Goal: Information Seeking & Learning: Check status

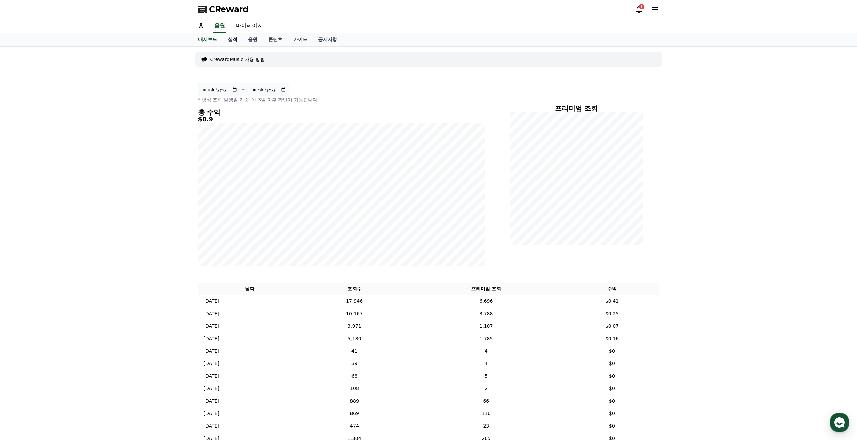
click at [231, 42] on link "실적" at bounding box center [232, 39] width 20 height 13
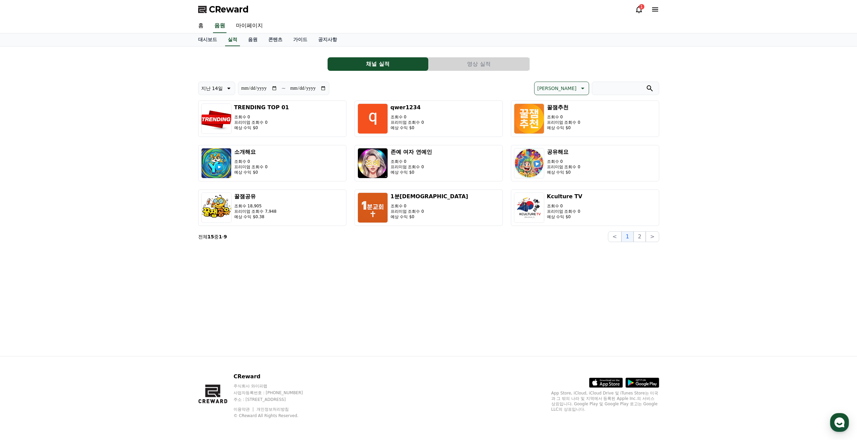
click at [475, 67] on button "영상 실적" at bounding box center [479, 63] width 101 height 13
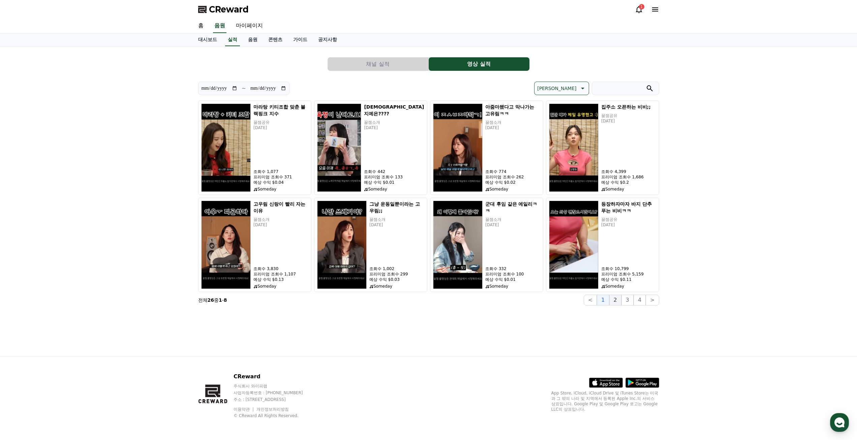
click at [620, 303] on button "2" at bounding box center [615, 300] width 12 height 11
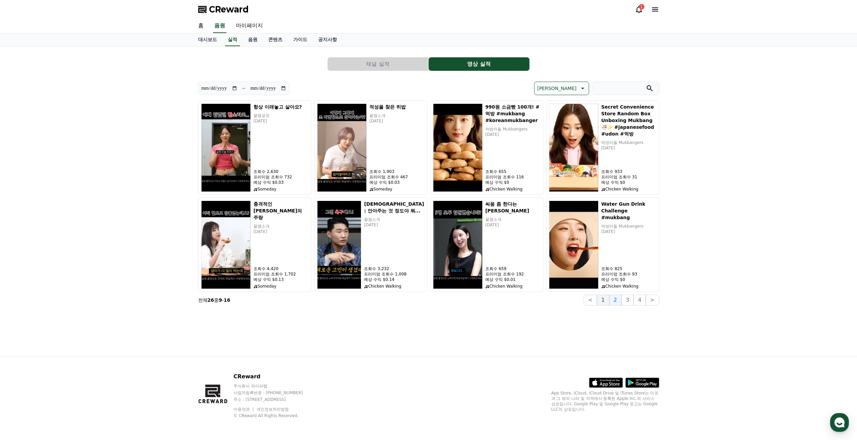
click at [607, 302] on button "1" at bounding box center [603, 300] width 12 height 11
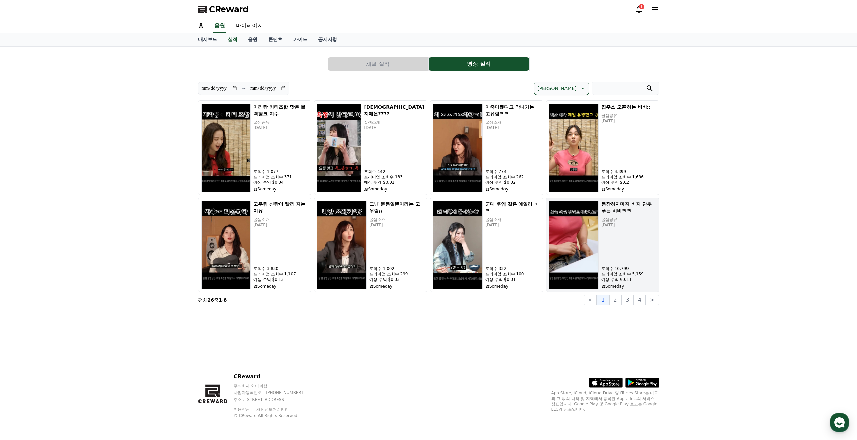
click at [571, 241] on img "button" at bounding box center [574, 245] width 50 height 88
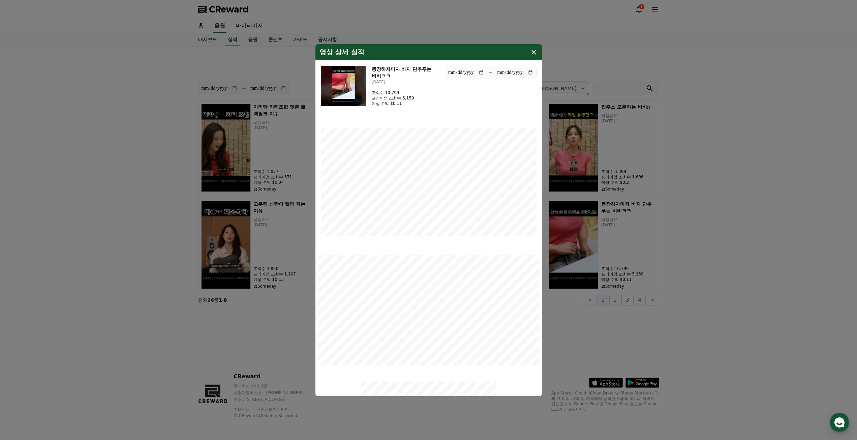
click at [737, 164] on button "close modal" at bounding box center [428, 220] width 857 height 440
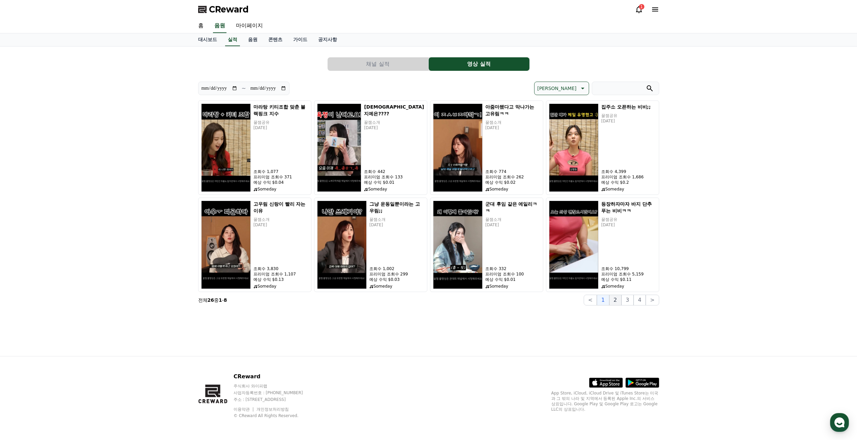
click at [615, 302] on button "2" at bounding box center [615, 300] width 12 height 11
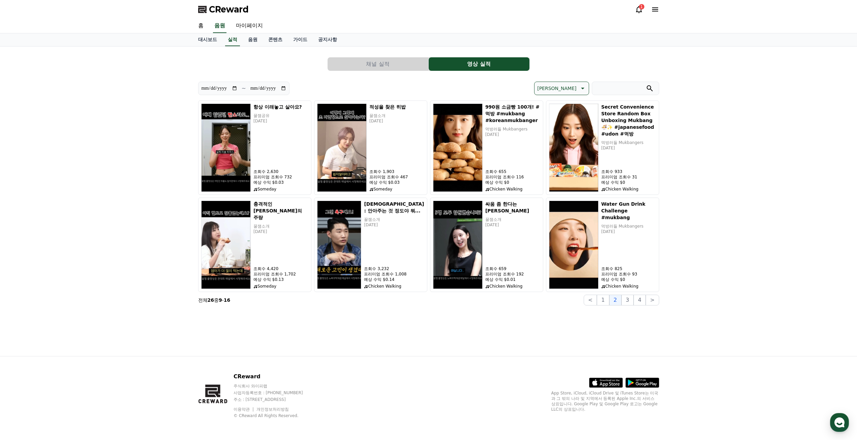
click at [388, 60] on button "채널 실적" at bounding box center [378, 63] width 101 height 13
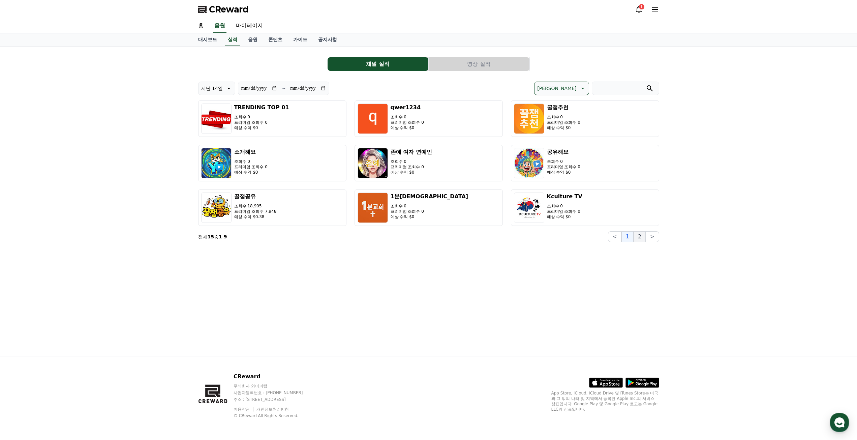
click at [639, 236] on button "2" at bounding box center [640, 236] width 12 height 11
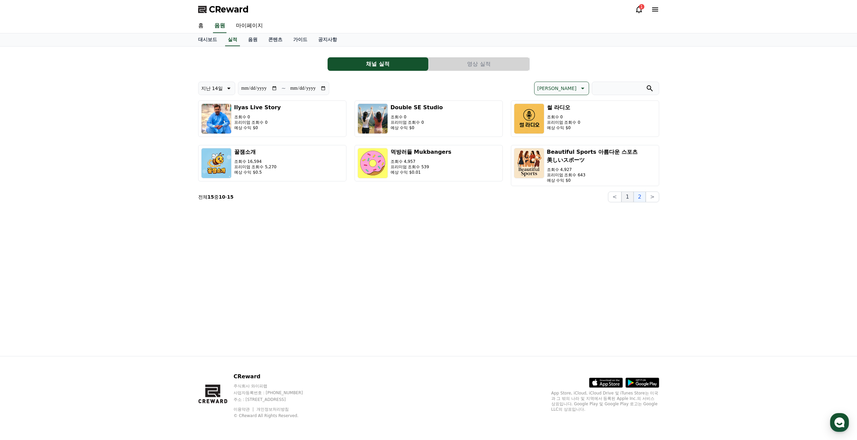
click at [629, 197] on button "1" at bounding box center [627, 196] width 12 height 11
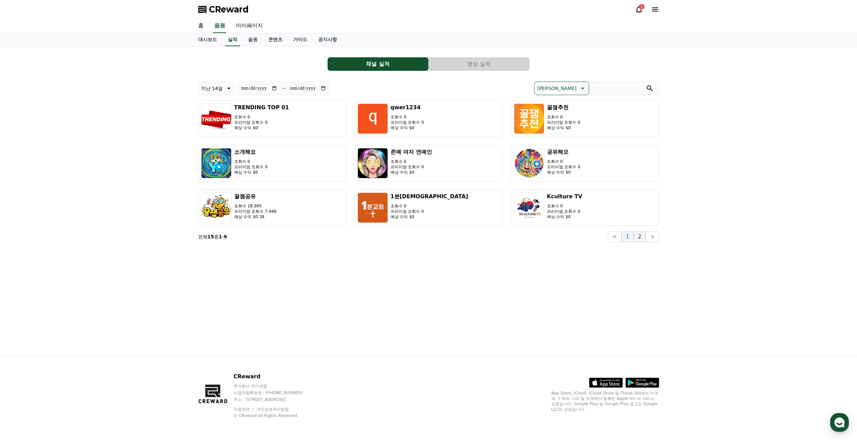
click at [641, 236] on button "2" at bounding box center [640, 236] width 12 height 11
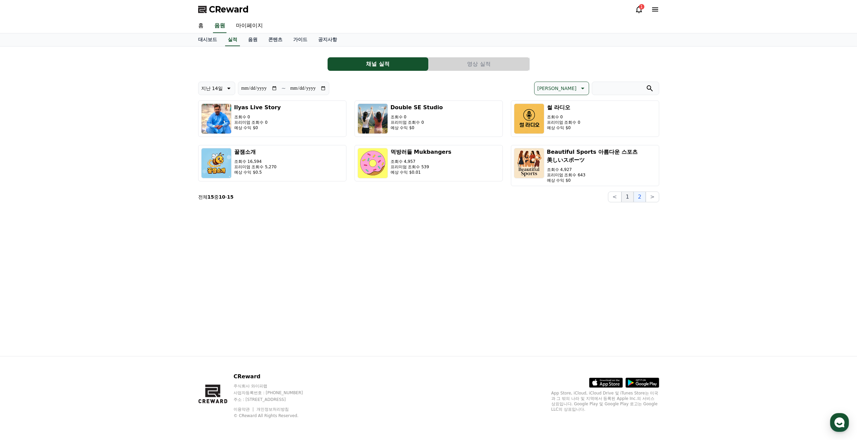
click at [624, 202] on button "1" at bounding box center [627, 196] width 12 height 11
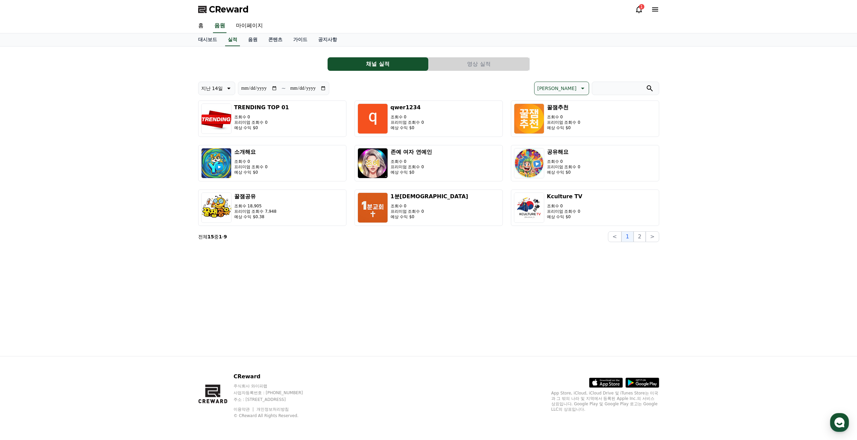
click at [475, 60] on button "영상 실적" at bounding box center [479, 63] width 101 height 13
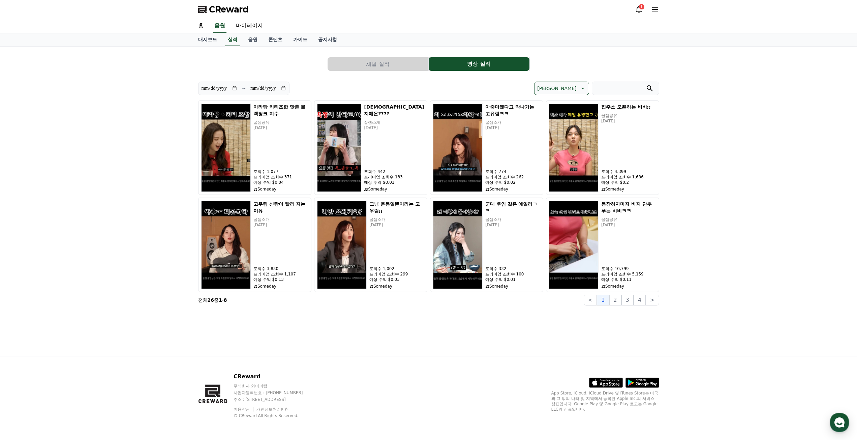
click at [390, 69] on button "채널 실적" at bounding box center [378, 63] width 101 height 13
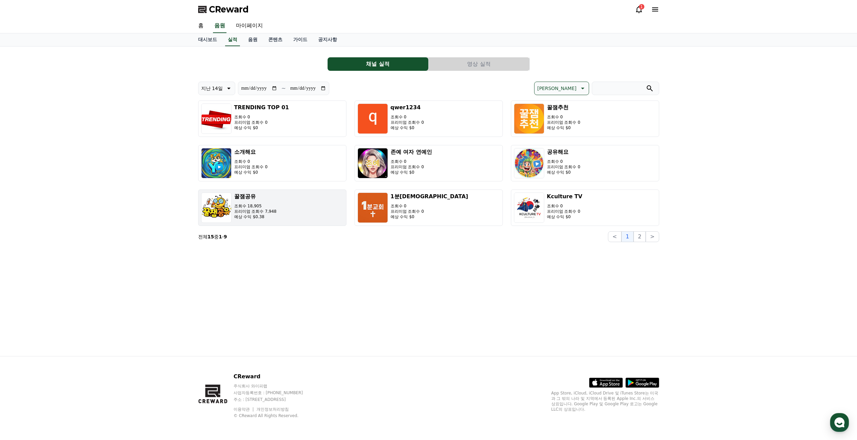
click at [263, 213] on p "프리미엄 조회수 7,948" at bounding box center [255, 211] width 42 height 5
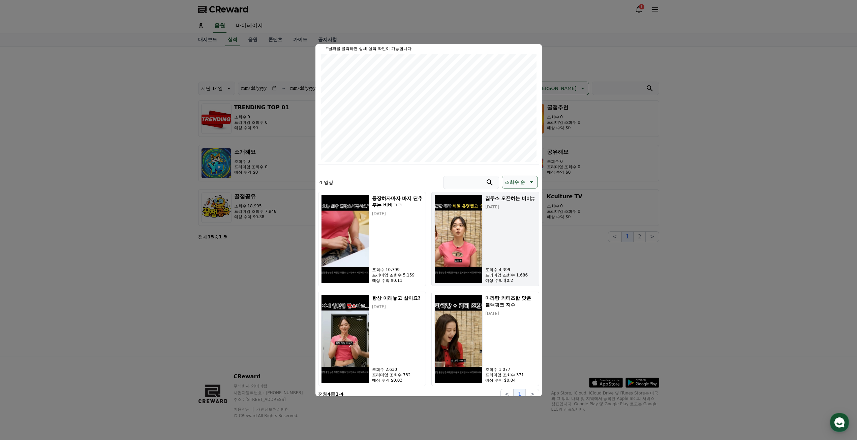
scroll to position [82, 0]
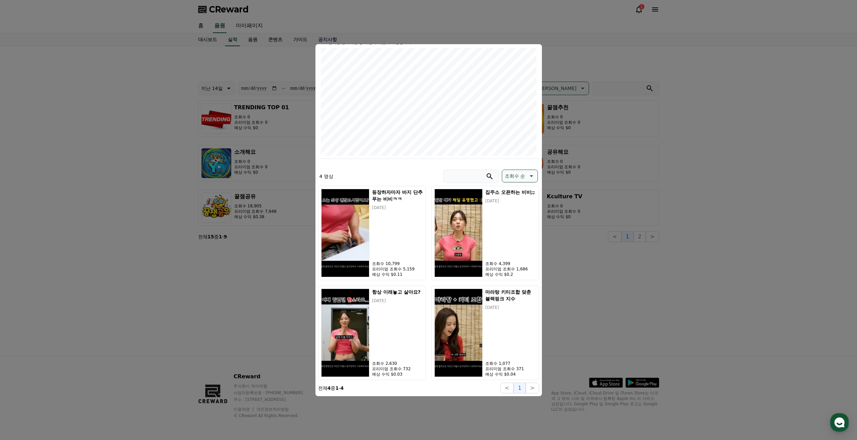
drag, startPoint x: 702, startPoint y: 285, endPoint x: 709, endPoint y: 288, distance: 7.8
click at [709, 288] on button "close modal" at bounding box center [428, 220] width 857 height 440
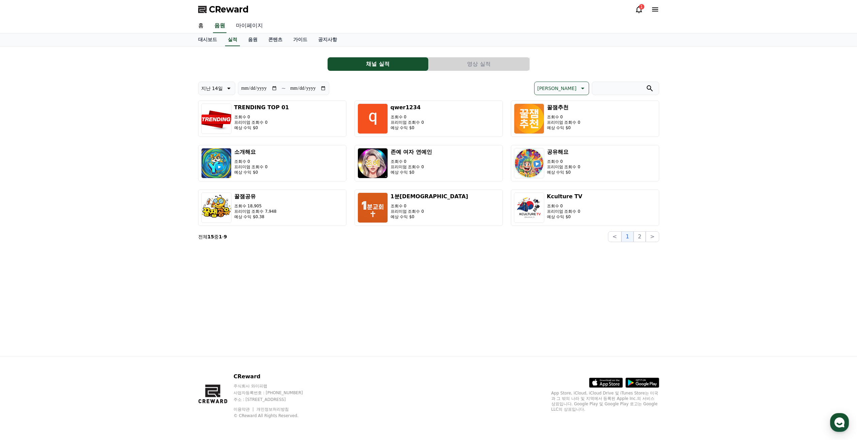
click at [249, 22] on link "마이페이지" at bounding box center [250, 26] width 38 height 14
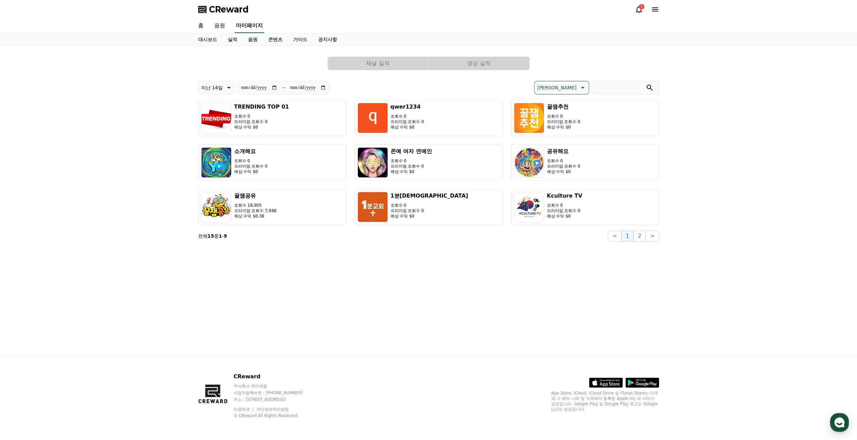
select select "**********"
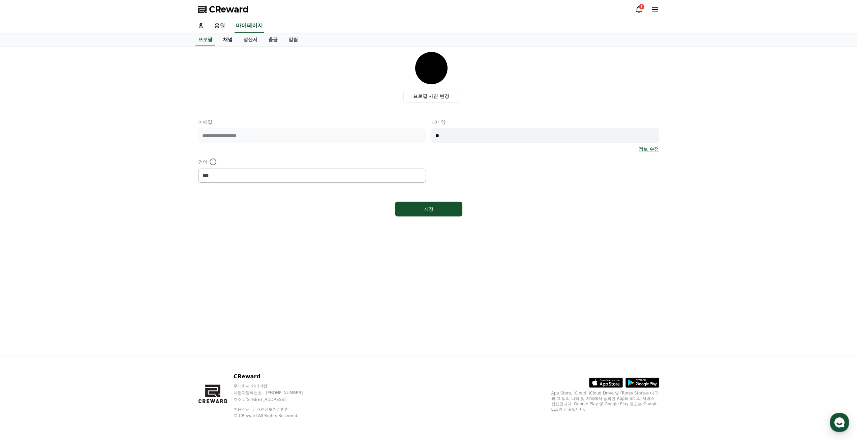
click at [226, 41] on link "채널" at bounding box center [228, 39] width 20 height 13
